Goal: Navigation & Orientation: Find specific page/section

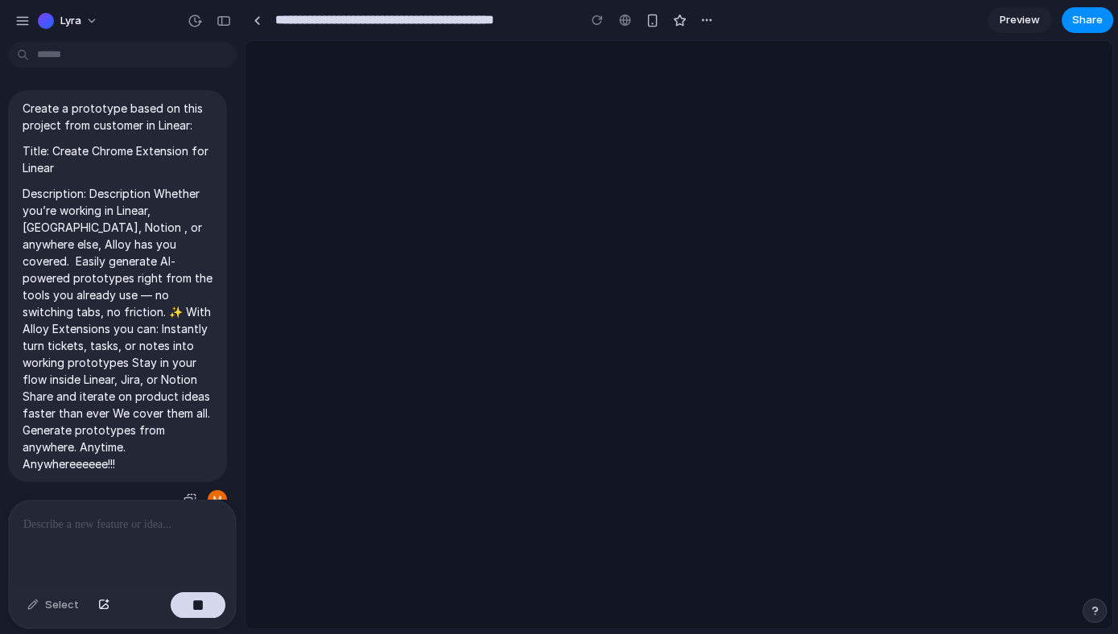
scroll to position [43, 0]
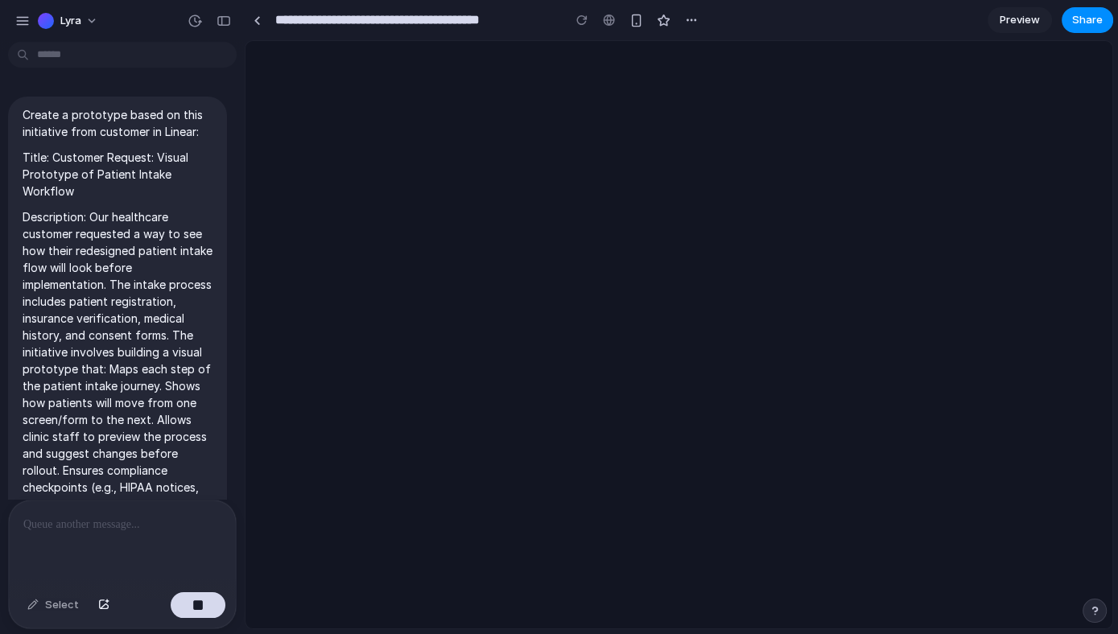
click at [527, 275] on div at bounding box center [678, 334] width 867 height 587
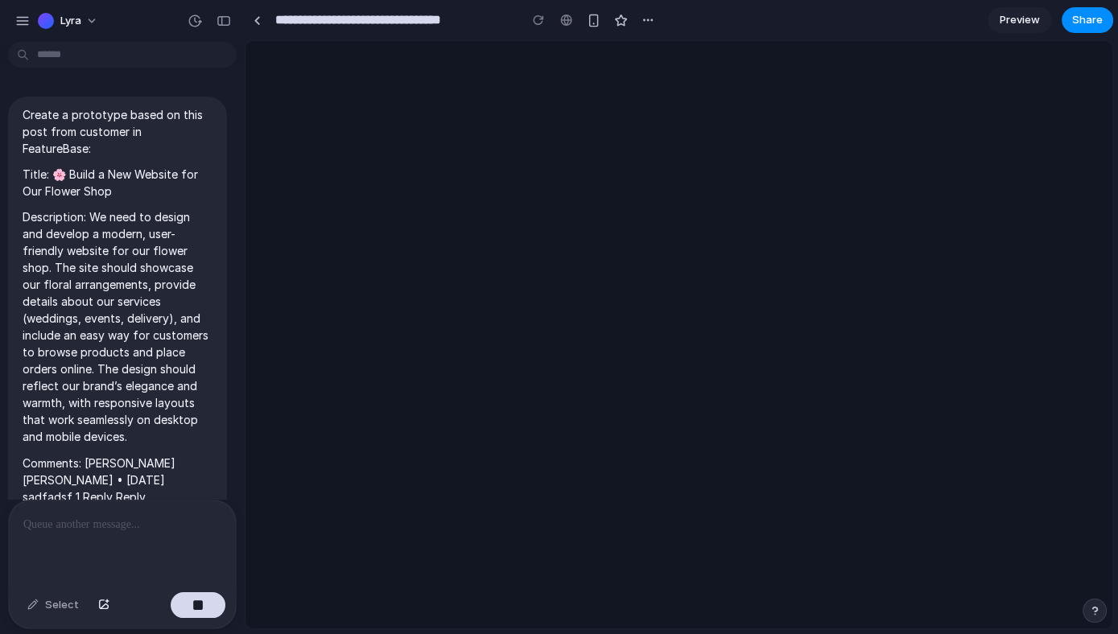
click at [557, 201] on div at bounding box center [678, 334] width 867 height 587
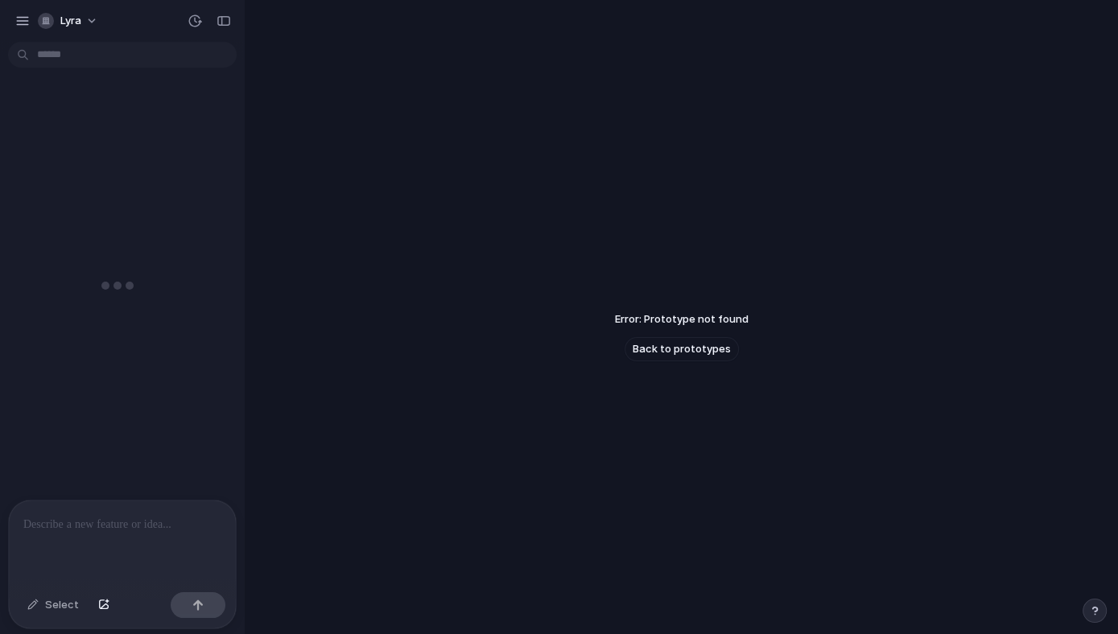
scroll to position [39, 0]
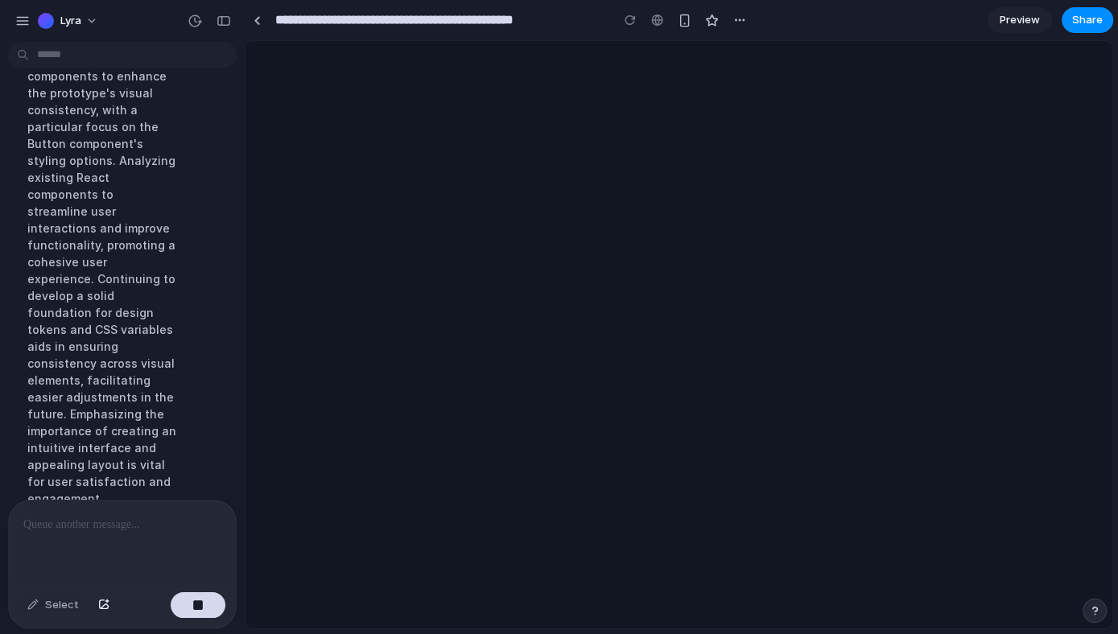
scroll to position [525, 0]
